Goal: Information Seeking & Learning: Learn about a topic

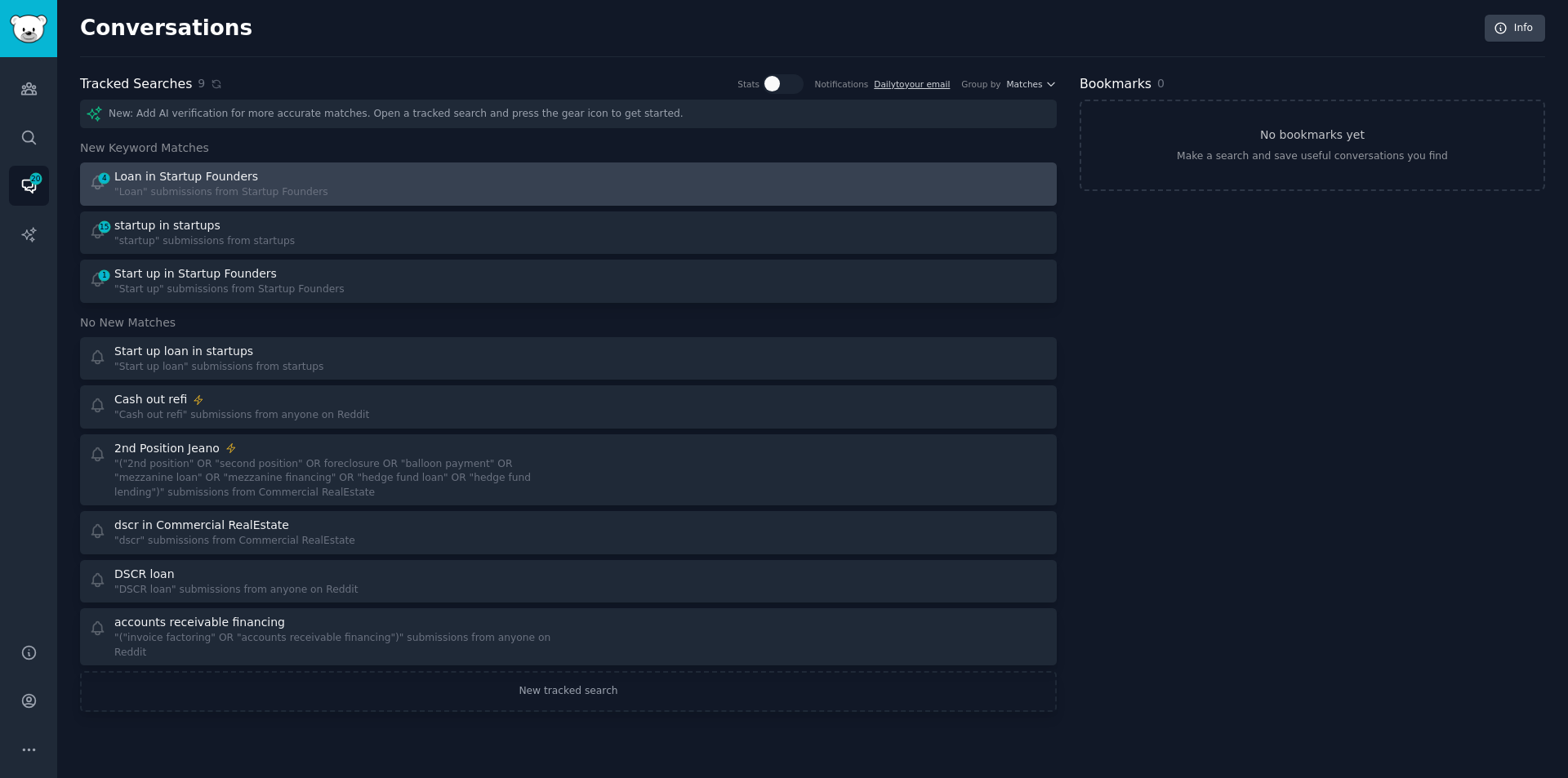
click at [238, 173] on div "Loan in Startup Founders" at bounding box center [186, 176] width 144 height 17
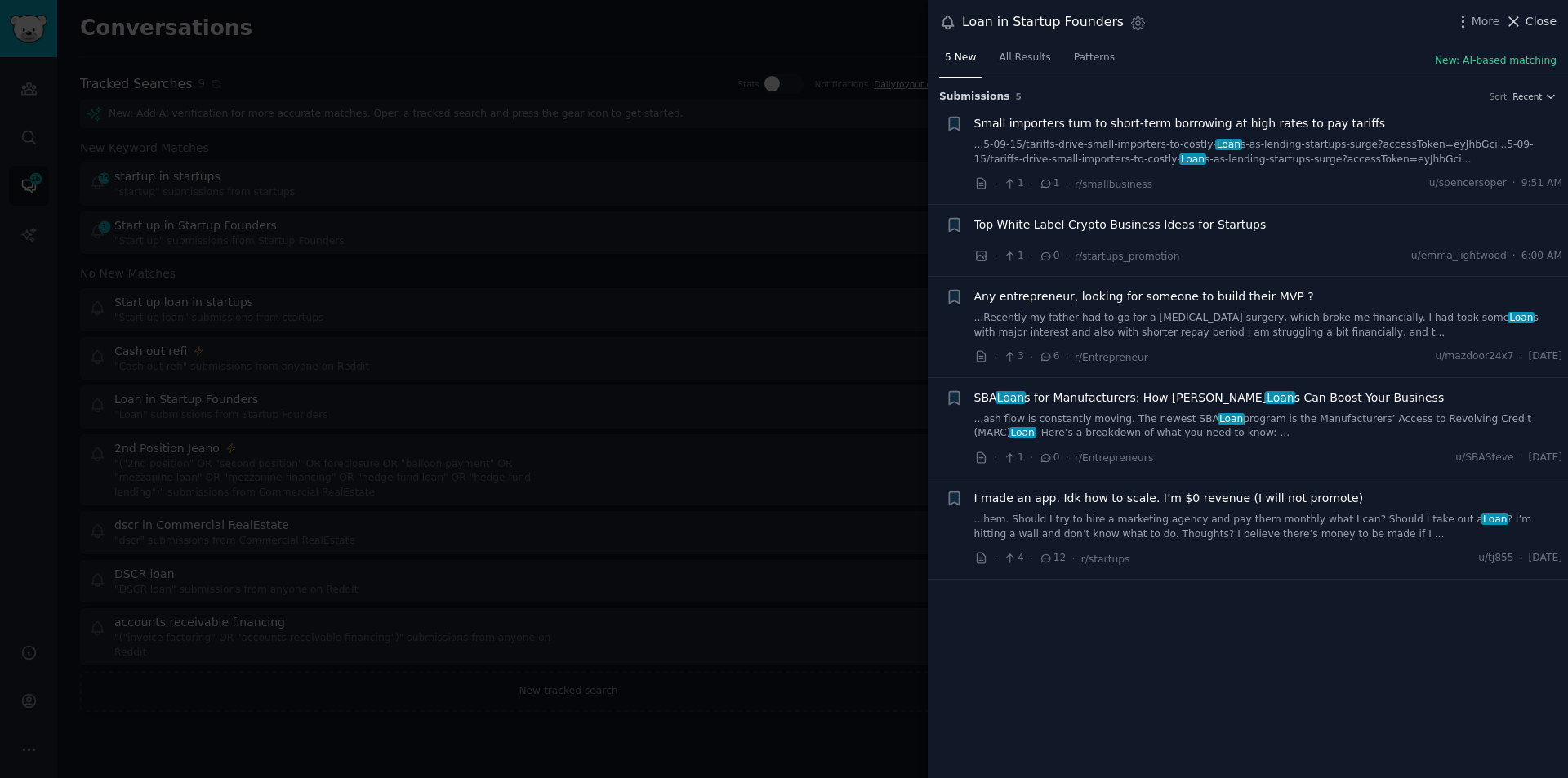
click at [1544, 15] on span "Close" at bounding box center [1541, 21] width 31 height 17
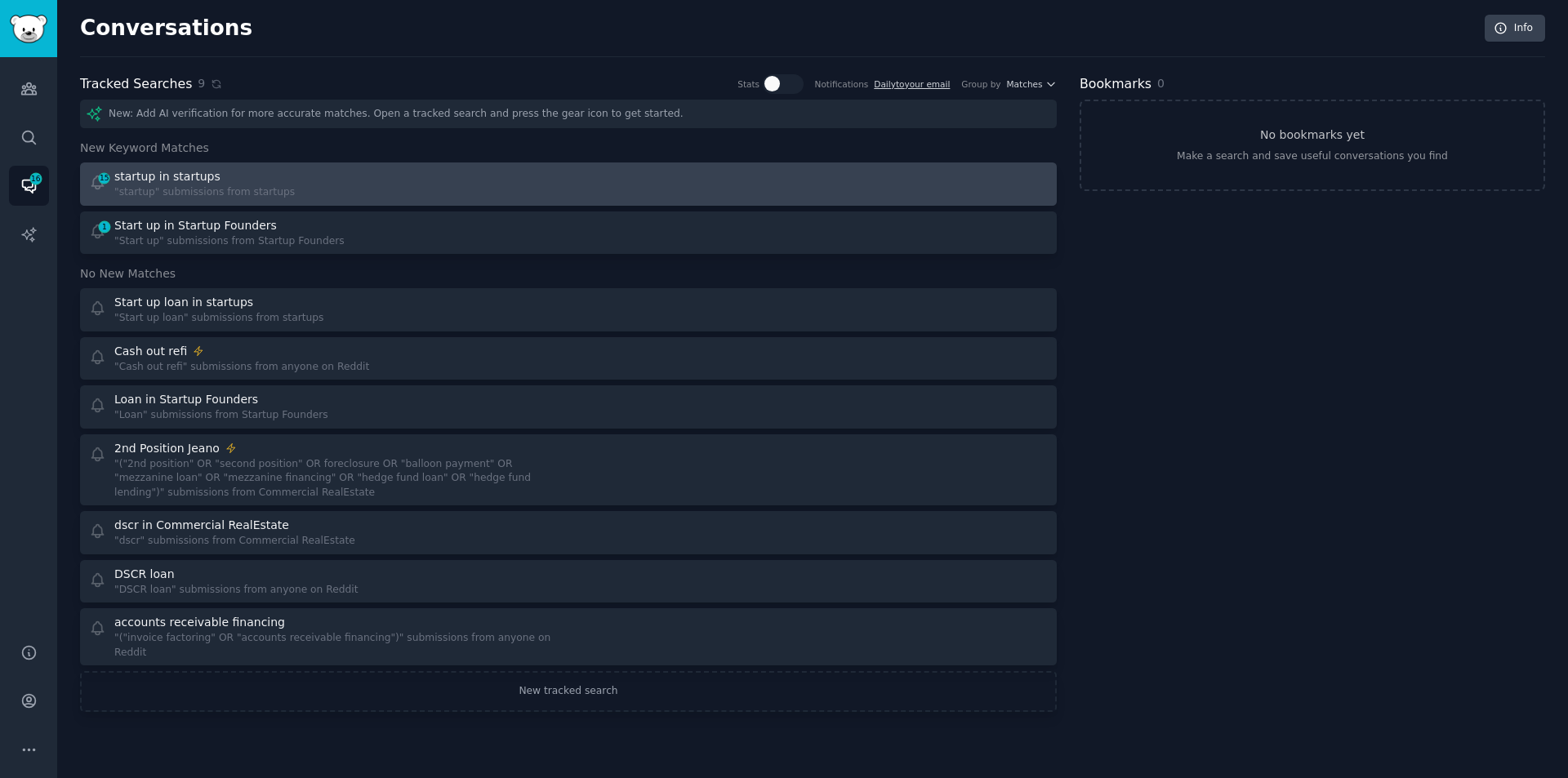
click at [332, 165] on link "15 startup in startups "startup" submissions from startups" at bounding box center [569, 184] width 977 height 43
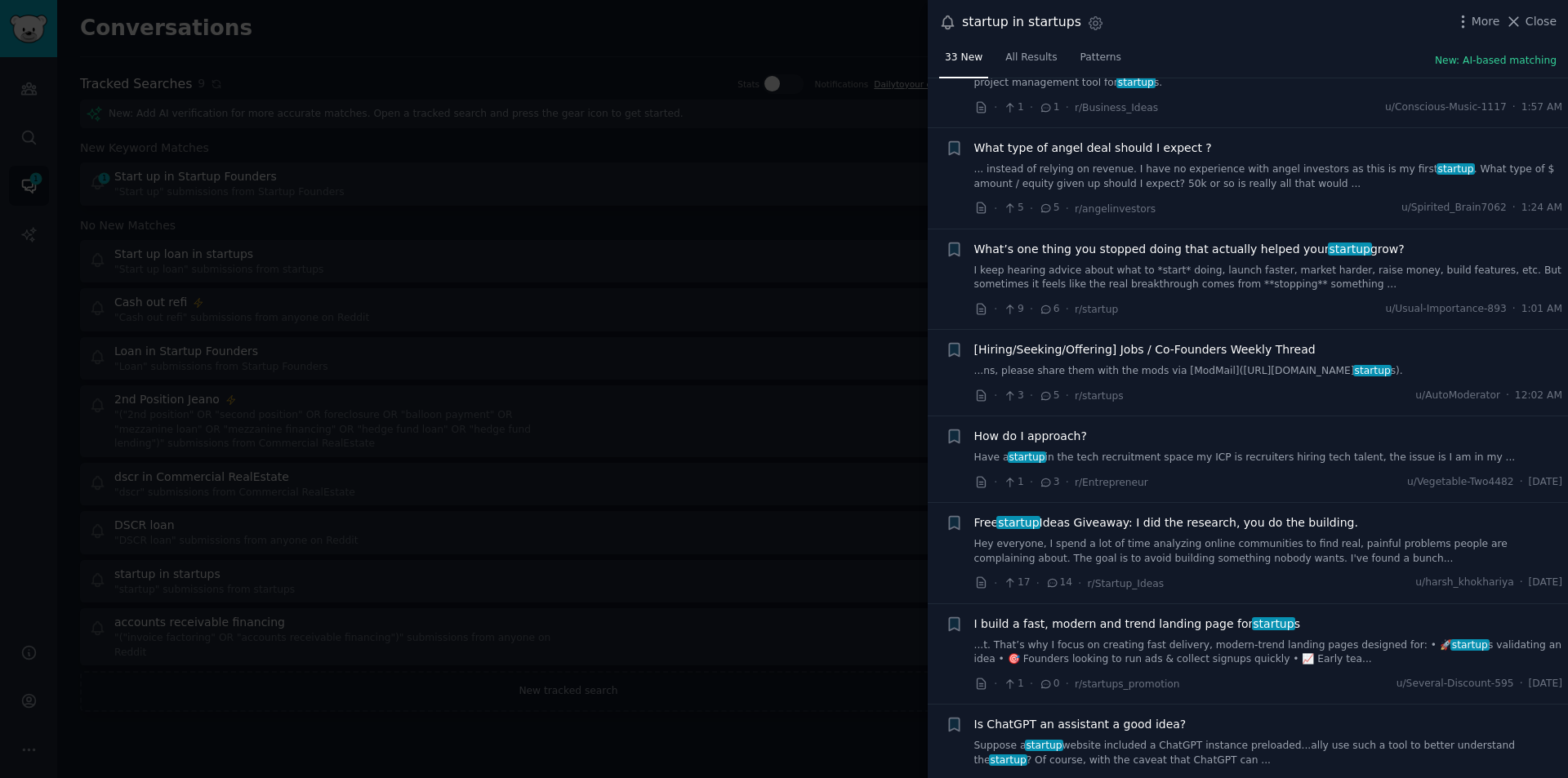
scroll to position [2041, 0]
